Goal: Transaction & Acquisition: Subscribe to service/newsletter

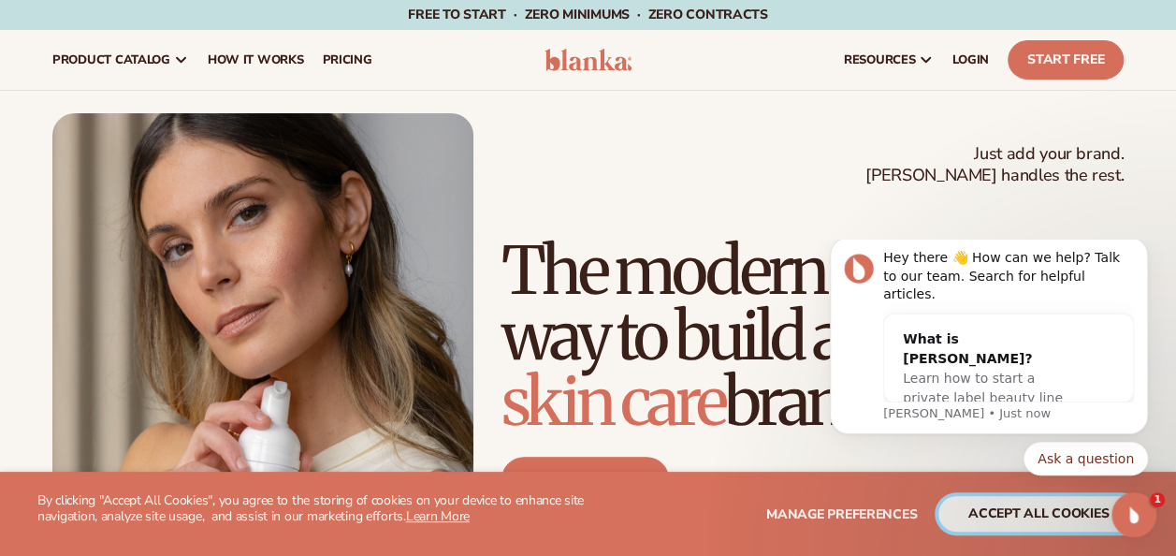
click at [1029, 517] on button "accept all cookies" at bounding box center [1039, 514] width 200 height 36
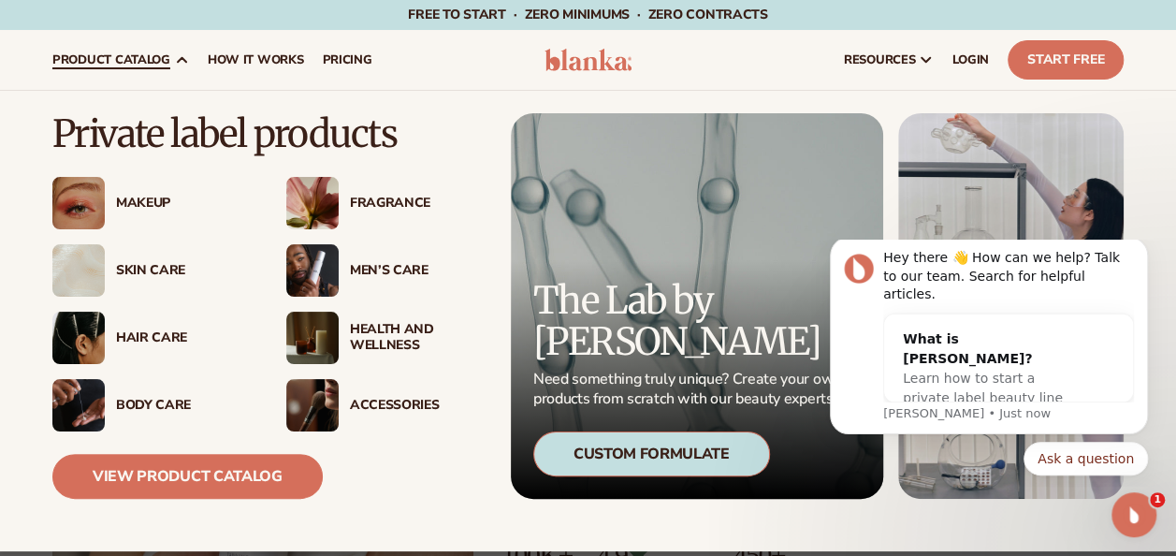
click at [80, 213] on img at bounding box center [78, 203] width 52 height 52
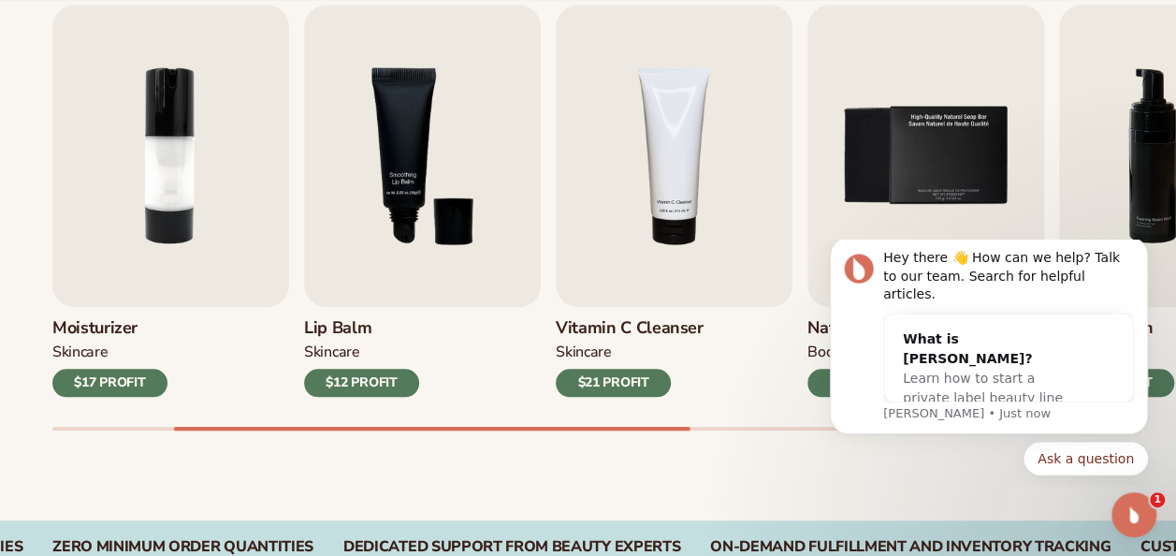
scroll to position [654, 0]
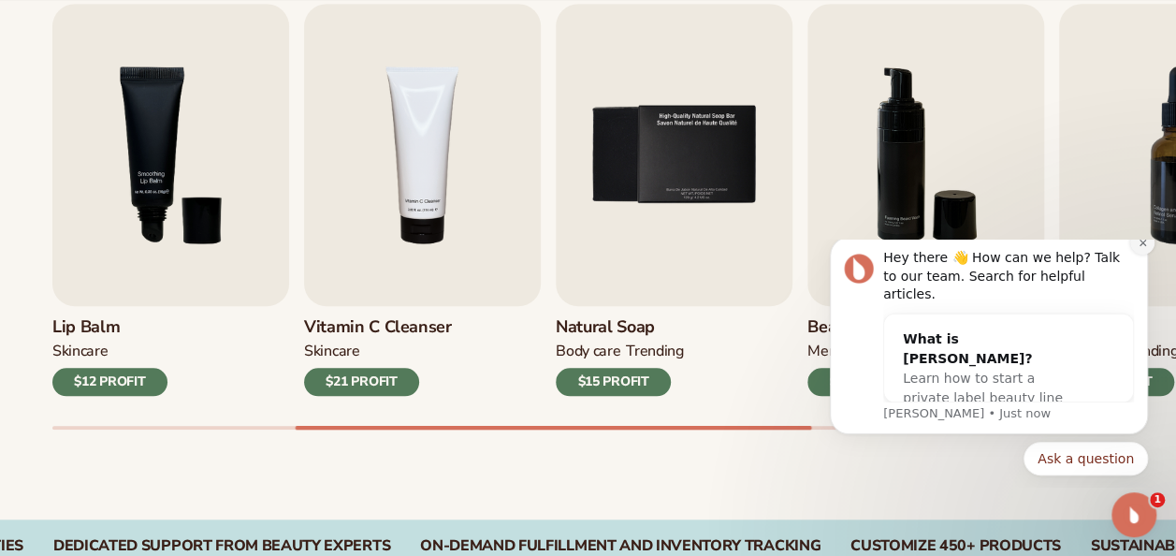
click at [1144, 245] on icon "Dismiss notification" at bounding box center [1142, 242] width 7 height 7
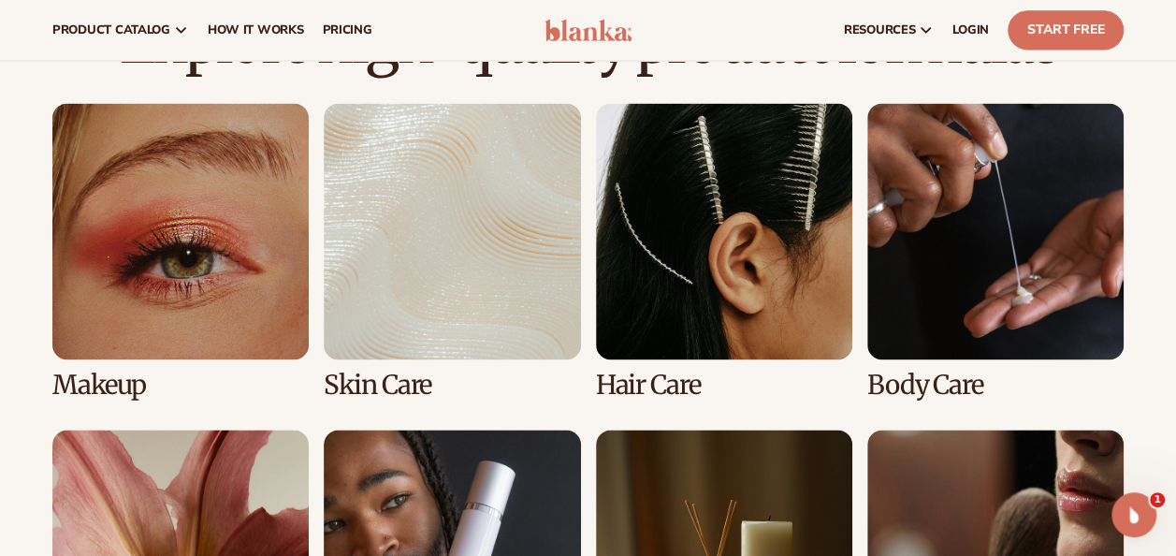
scroll to position [1288, 0]
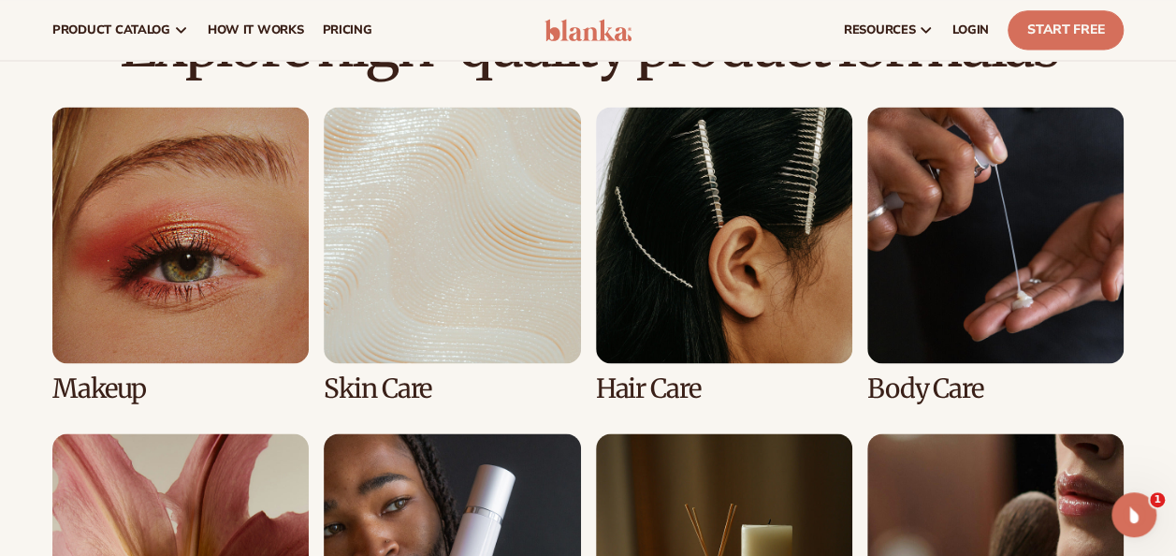
click at [150, 312] on link "1 / 8" at bounding box center [180, 255] width 256 height 297
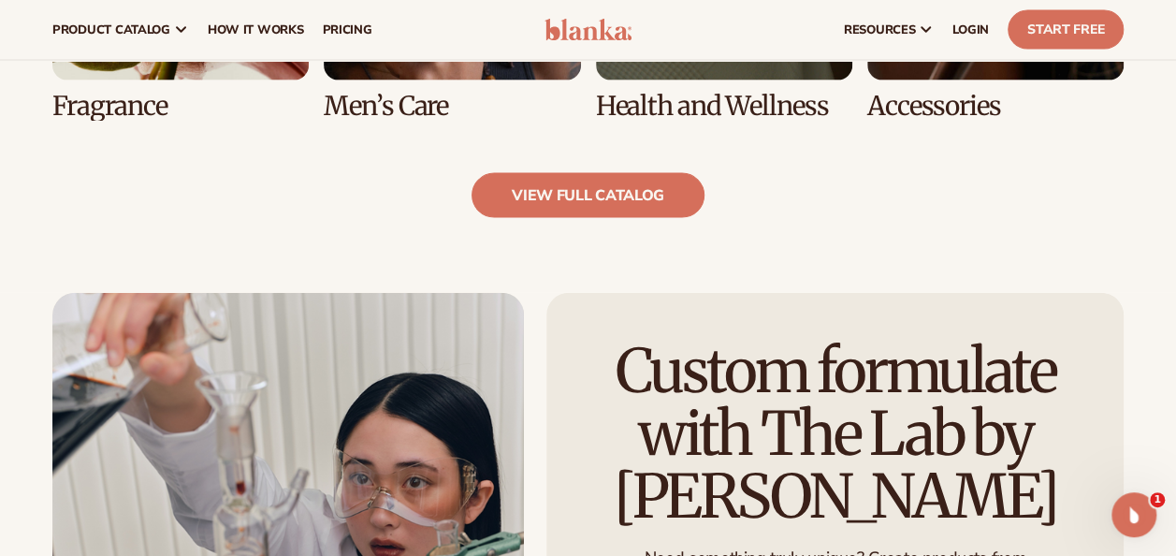
scroll to position [1941, 0]
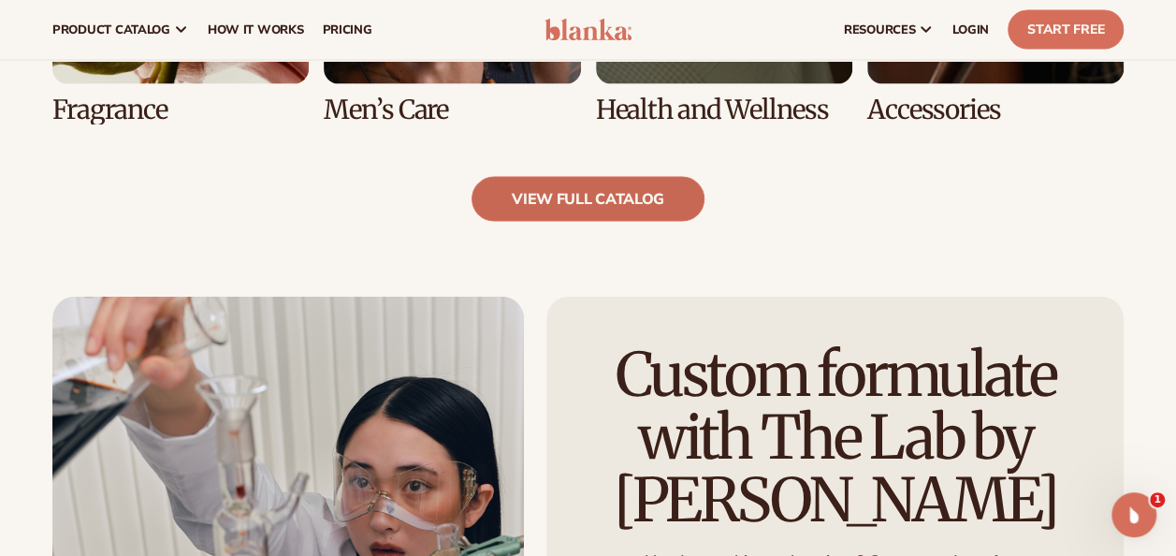
click at [600, 194] on link "view full catalog" at bounding box center [588, 199] width 233 height 45
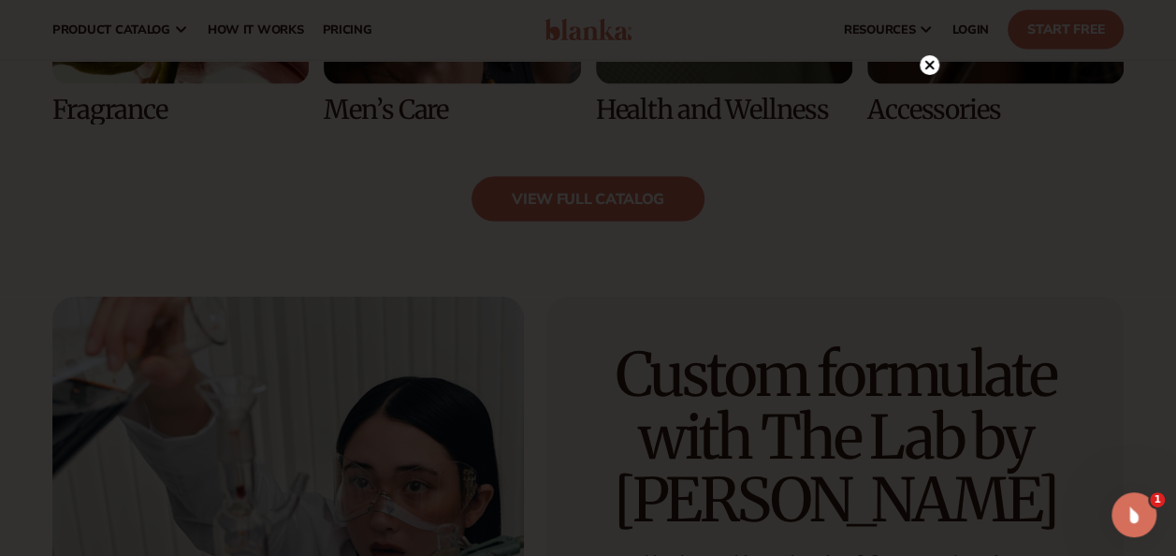
click at [920, 69] on circle at bounding box center [930, 65] width 20 height 20
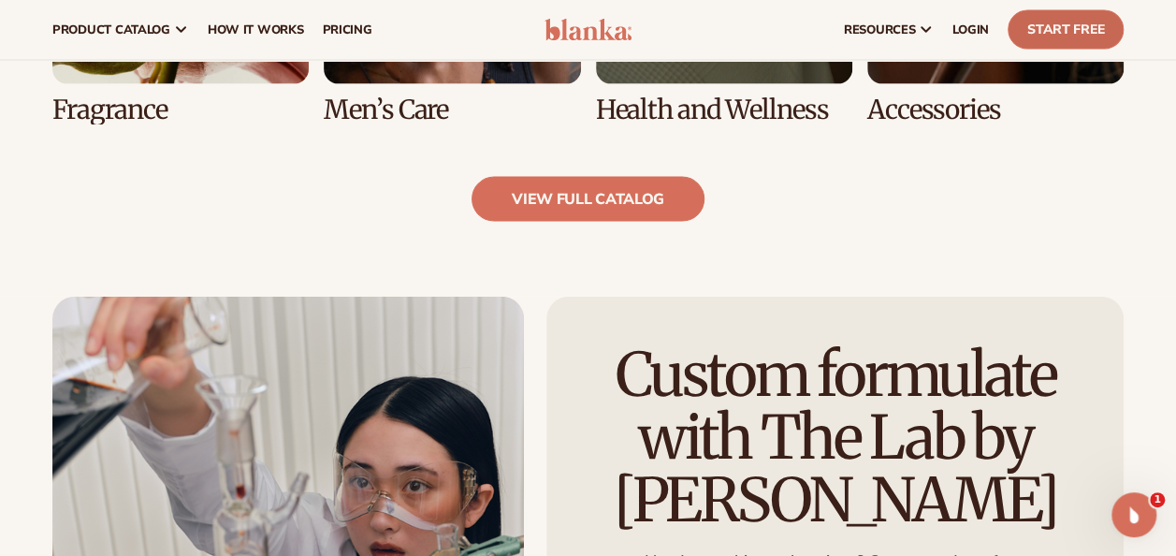
click at [1056, 36] on link "Start Free" at bounding box center [1066, 29] width 116 height 39
